Goal: Navigation & Orientation: Find specific page/section

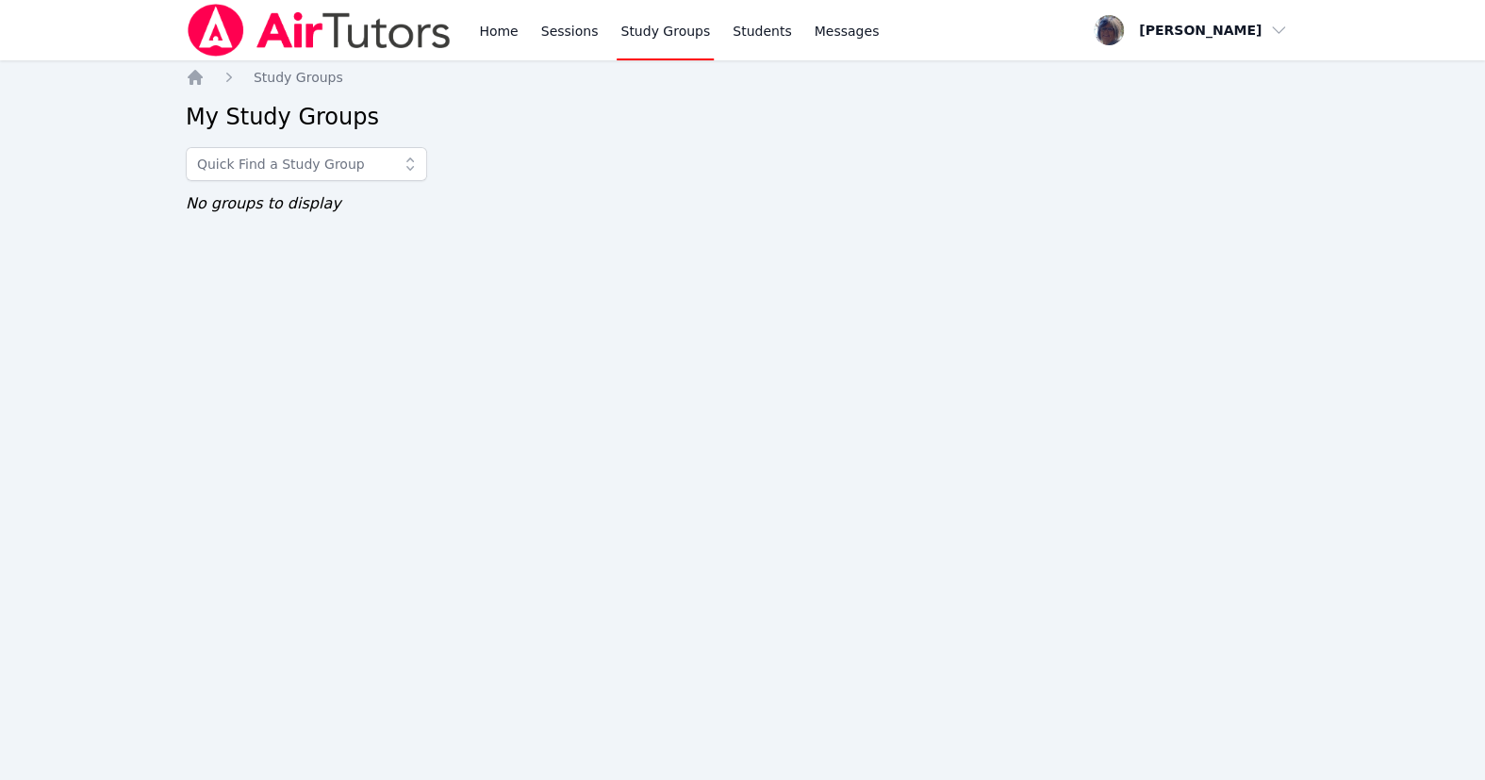
click at [714, 32] on link "Study Groups" at bounding box center [664, 30] width 97 height 60
click at [714, 37] on link "Study Groups" at bounding box center [664, 30] width 97 height 60
click at [419, 173] on icon at bounding box center [410, 164] width 19 height 19
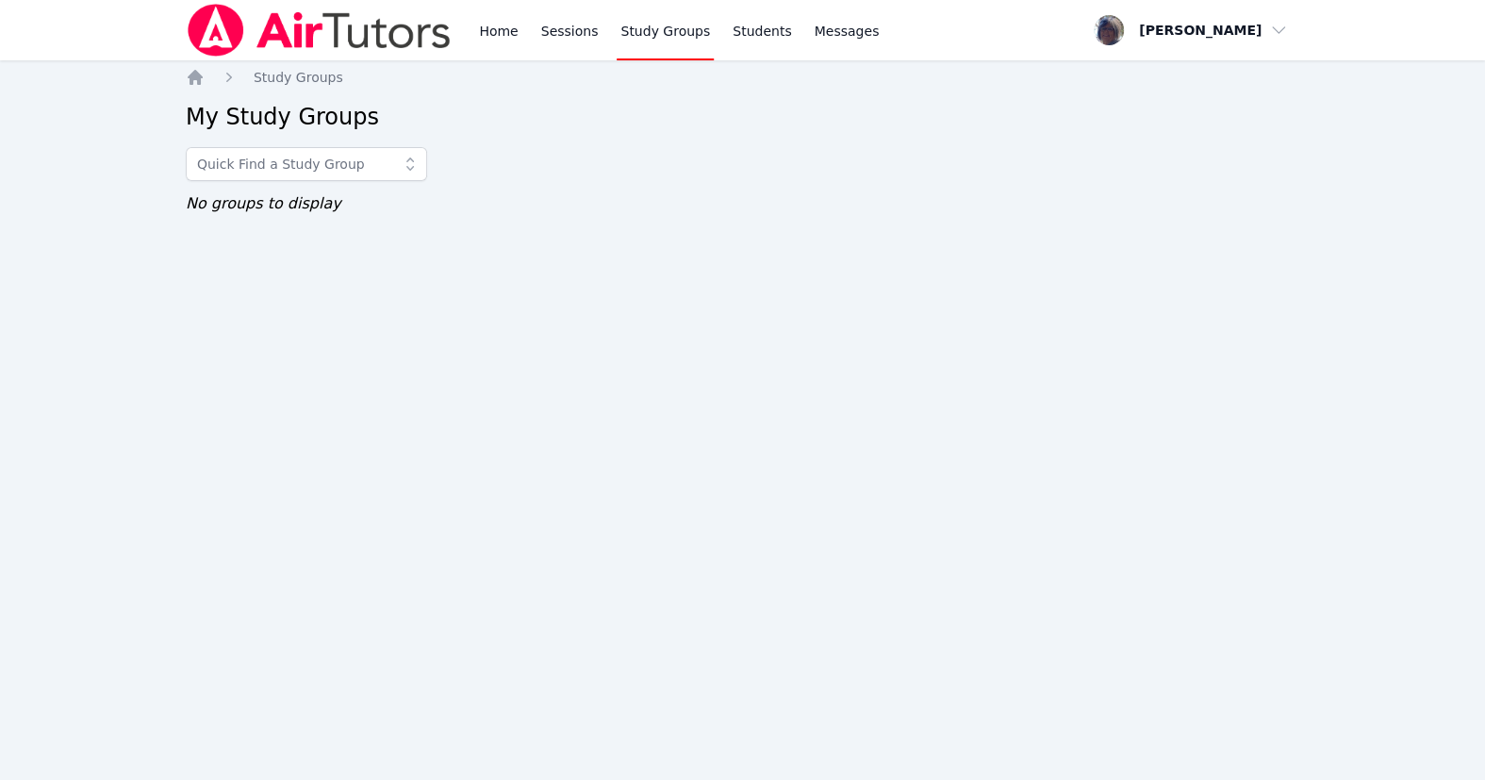
click at [692, 47] on link "Study Groups" at bounding box center [664, 30] width 97 height 60
click at [990, 295] on div "Home Sessions Study Groups Students Messages Open user menu Louella Aronson Ope…" at bounding box center [742, 390] width 1485 height 780
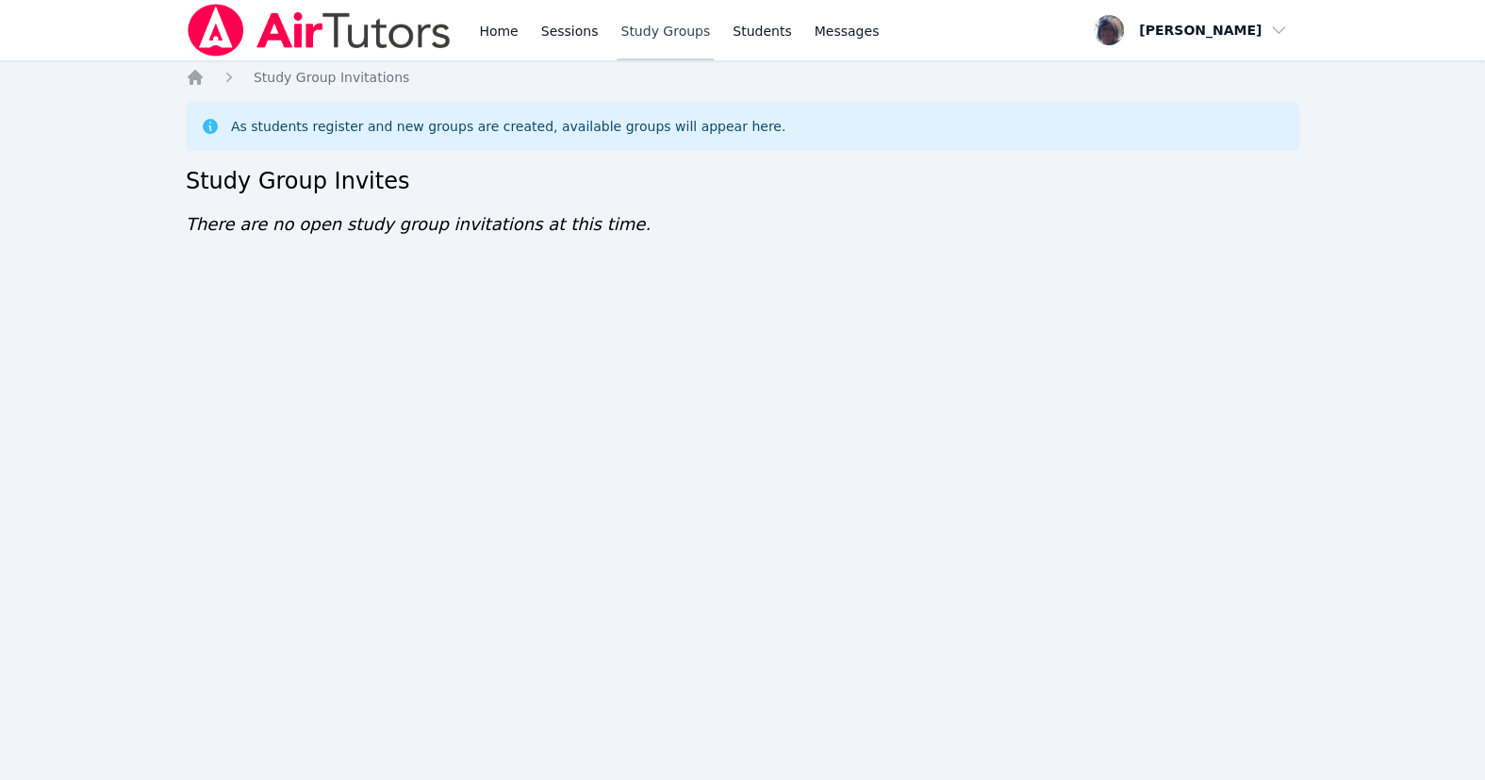
click at [688, 36] on link "Study Groups" at bounding box center [664, 30] width 97 height 60
